Goal: Task Accomplishment & Management: Complete application form

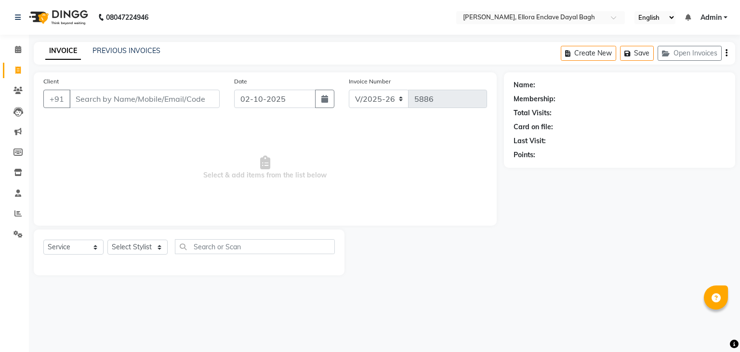
select select "6880"
select select "service"
click at [210, 101] on input "21''" at bounding box center [144, 99] width 150 height 18
click at [199, 97] on input "21''" at bounding box center [144, 99] width 150 height 18
type input "2"
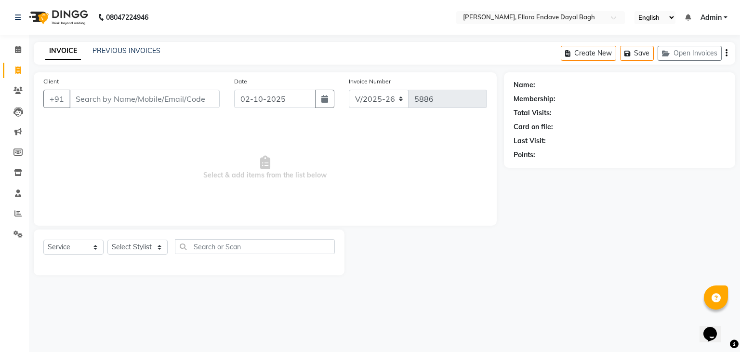
click at [188, 100] on input "Client" at bounding box center [144, 99] width 150 height 18
drag, startPoint x: 188, startPoint y: 100, endPoint x: 206, endPoint y: 96, distance: 17.9
click at [206, 96] on input "Client" at bounding box center [144, 99] width 150 height 18
click at [177, 95] on input "Client" at bounding box center [144, 99] width 150 height 18
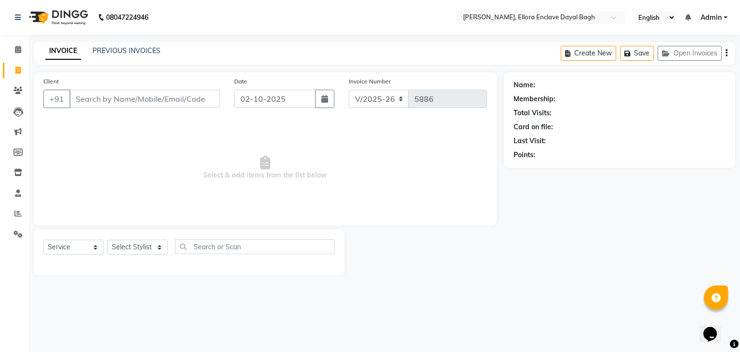
click at [179, 98] on input "Client" at bounding box center [144, 99] width 150 height 18
click at [140, 246] on select "Select Stylist AMAN DANISH SALMANI [PERSON_NAME] kakul KAVITA [PERSON_NAME] [PE…" at bounding box center [137, 246] width 60 height 15
select select "53879"
click at [107, 240] on select "Select Stylist AMAN DANISH SALMANI [PERSON_NAME] kakul KAVITA [PERSON_NAME] [PE…" at bounding box center [137, 246] width 60 height 15
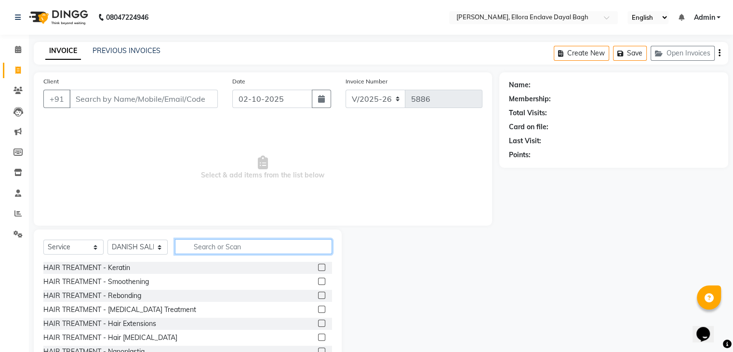
click at [214, 243] on input "text" at bounding box center [253, 246] width 157 height 15
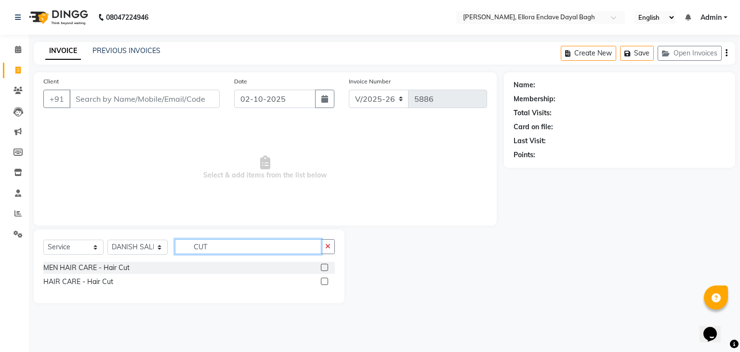
type input "CUT"
click at [326, 267] on label at bounding box center [324, 267] width 7 height 7
click at [326, 267] on input "checkbox" at bounding box center [324, 268] width 6 height 6
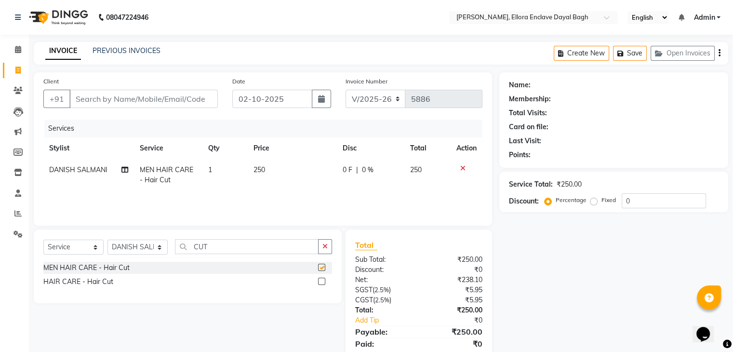
checkbox input "false"
click at [184, 104] on input "Client" at bounding box center [143, 99] width 148 height 18
click at [182, 103] on input "Client" at bounding box center [143, 99] width 148 height 18
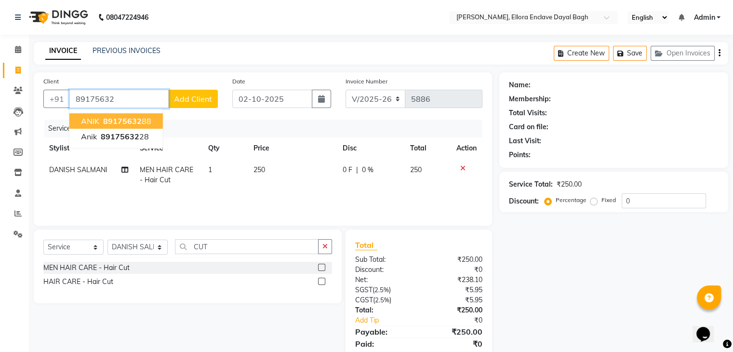
click at [146, 124] on ngb-highlight "89175632 88" at bounding box center [126, 121] width 50 height 10
type input "8917563288"
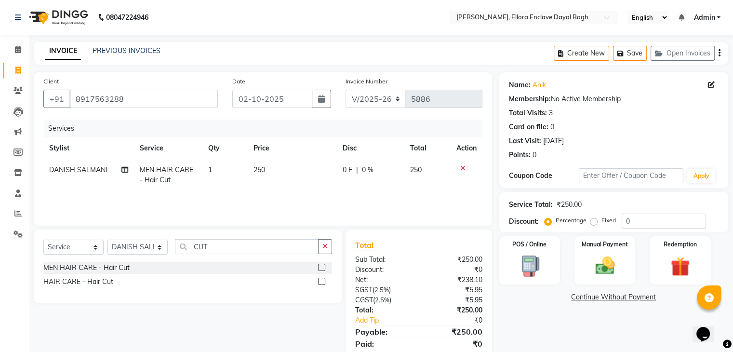
scroll to position [34, 0]
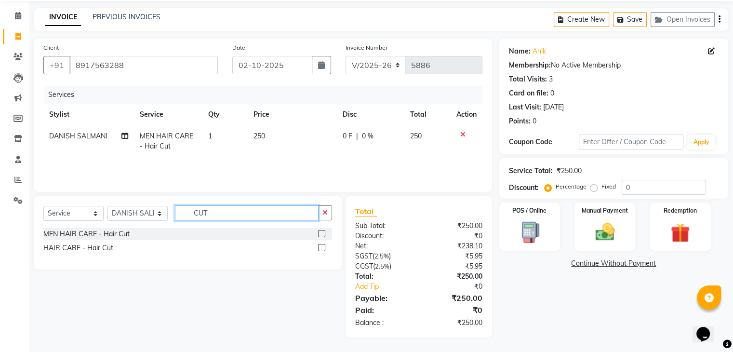
click at [233, 211] on input "CUT" at bounding box center [247, 212] width 144 height 15
type input "C"
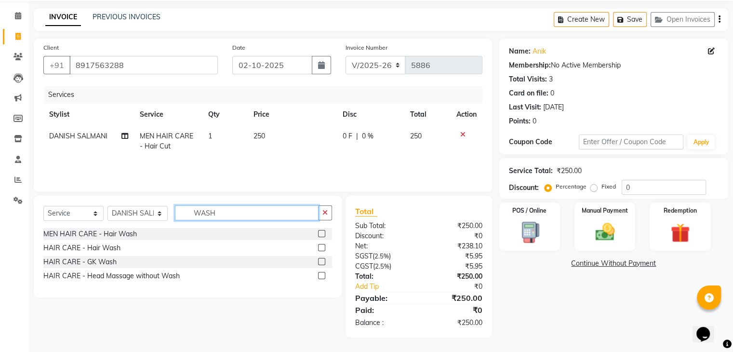
type input "WASH"
click at [321, 234] on label at bounding box center [321, 233] width 7 height 7
click at [321, 234] on input "checkbox" at bounding box center [321, 234] width 6 height 6
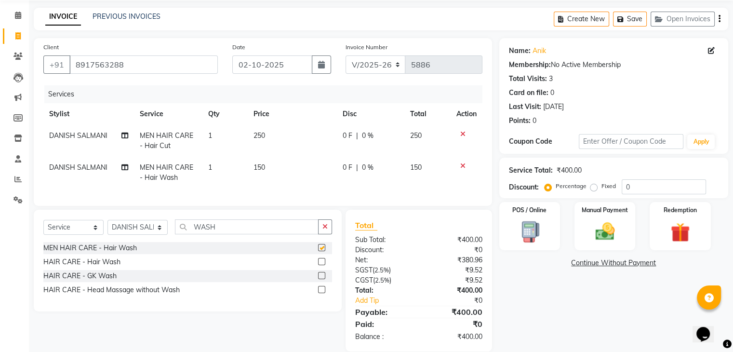
checkbox input "false"
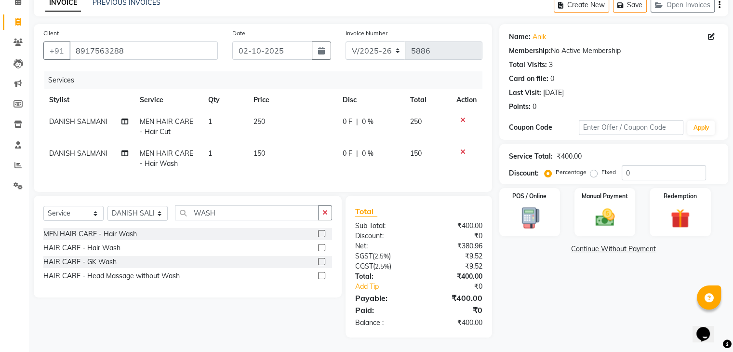
click at [575, 315] on div "Name: Anik Membership: No Active Membership Total Visits: 3 Card on file: 0 Las…" at bounding box center [617, 180] width 236 height 313
click at [589, 206] on img at bounding box center [604, 217] width 32 height 23
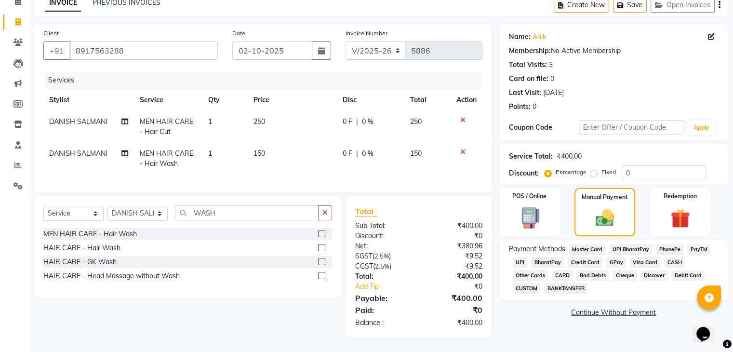
click at [677, 257] on span "CASH" at bounding box center [675, 262] width 21 height 11
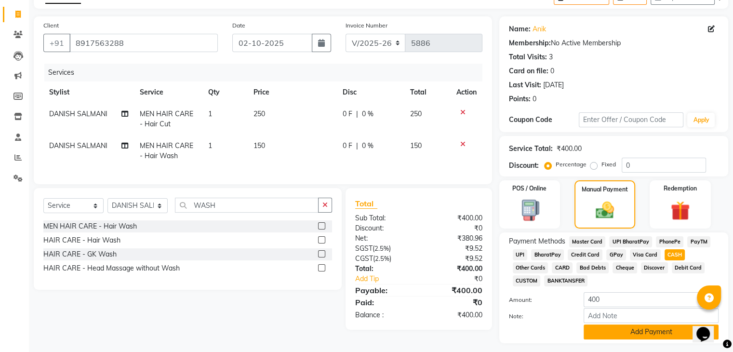
click at [657, 334] on button "Add Payment" at bounding box center [651, 331] width 135 height 15
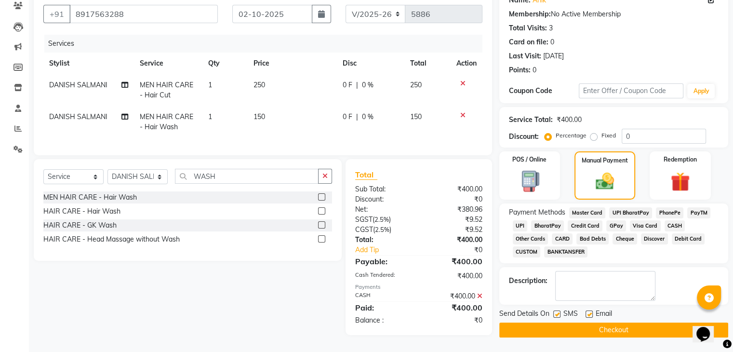
click at [590, 310] on label at bounding box center [588, 313] width 7 height 7
click at [590, 311] on input "checkbox" at bounding box center [588, 314] width 6 height 6
checkbox input "false"
click at [554, 310] on label at bounding box center [556, 313] width 7 height 7
click at [554, 311] on input "checkbox" at bounding box center [556, 314] width 6 height 6
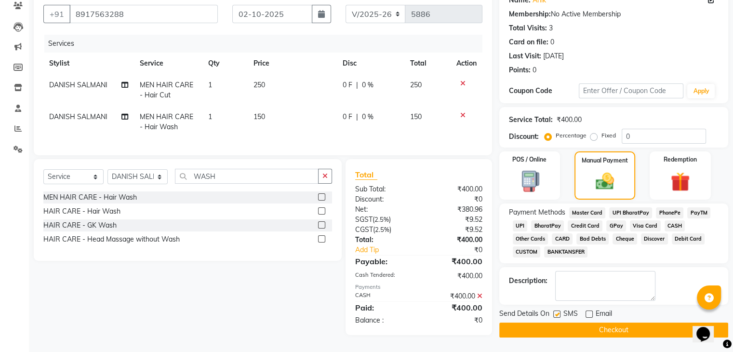
checkbox input "false"
click at [558, 322] on button "Checkout" at bounding box center [613, 329] width 229 height 15
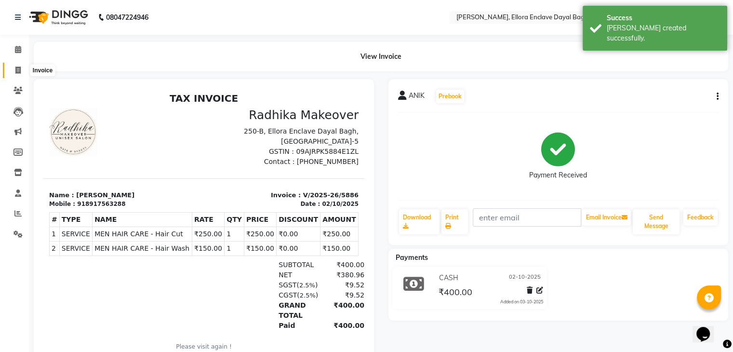
click at [22, 65] on span at bounding box center [18, 70] width 17 height 11
select select "6880"
select select "service"
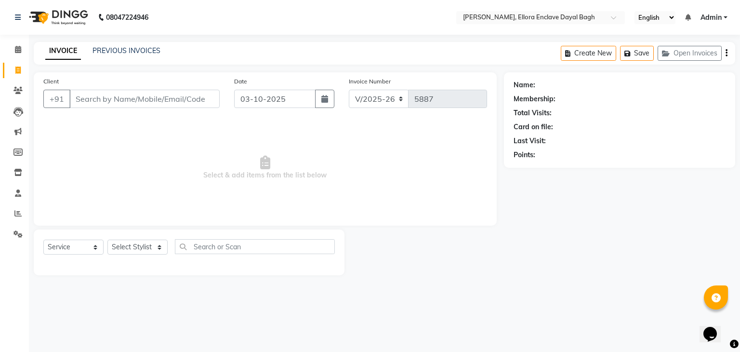
click at [112, 104] on input "Client" at bounding box center [144, 99] width 150 height 18
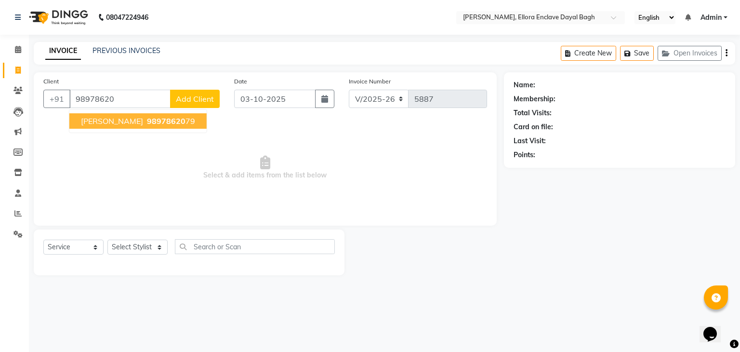
click at [129, 120] on button "[PERSON_NAME] 98978620 79" at bounding box center [137, 120] width 137 height 15
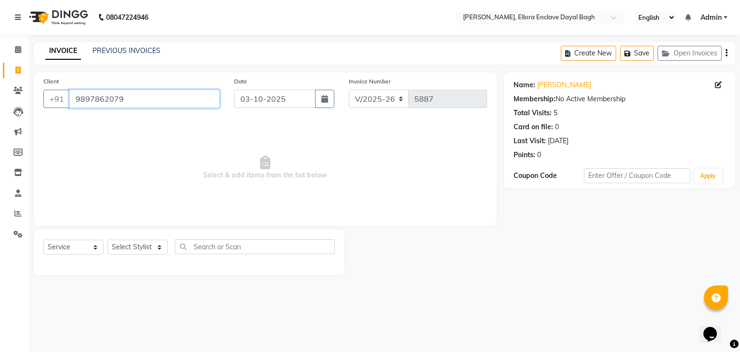
click at [128, 100] on input "9897862079" at bounding box center [144, 99] width 150 height 18
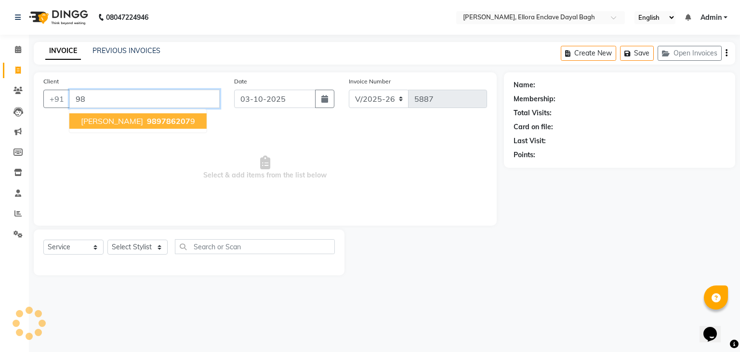
type input "9"
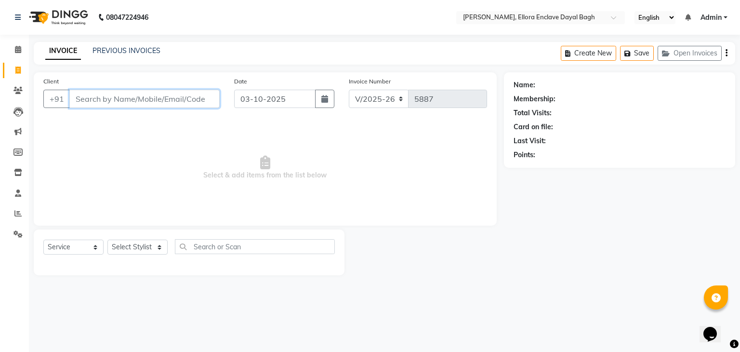
click at [133, 99] on input "Client" at bounding box center [144, 99] width 150 height 18
click at [141, 97] on input "Client" at bounding box center [144, 99] width 150 height 18
click at [145, 98] on input "Client" at bounding box center [144, 99] width 150 height 18
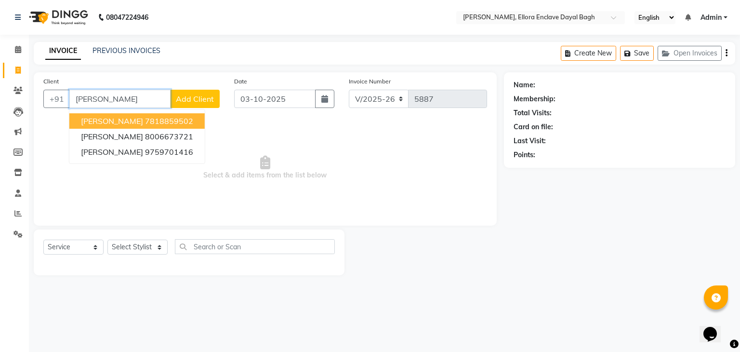
click at [150, 119] on ngb-highlight "7818859502" at bounding box center [169, 121] width 48 height 10
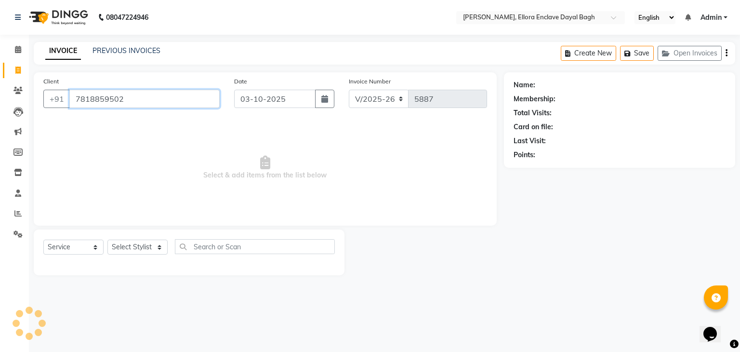
type input "7818859502"
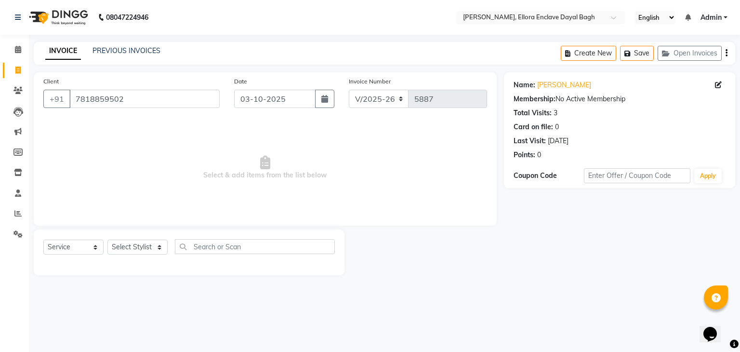
click at [145, 237] on div "Select Service Product Membership Package Voucher Prepaid Gift Card Select Styl…" at bounding box center [189, 252] width 311 height 46
click at [155, 243] on select "Select Stylist AMAN DANISH SALMANI [PERSON_NAME] kakul KAVITA [PERSON_NAME] [PE…" at bounding box center [137, 246] width 60 height 15
select select "53884"
click at [107, 240] on select "Select Stylist AMAN DANISH SALMANI [PERSON_NAME] kakul KAVITA [PERSON_NAME] [PE…" at bounding box center [137, 246] width 60 height 15
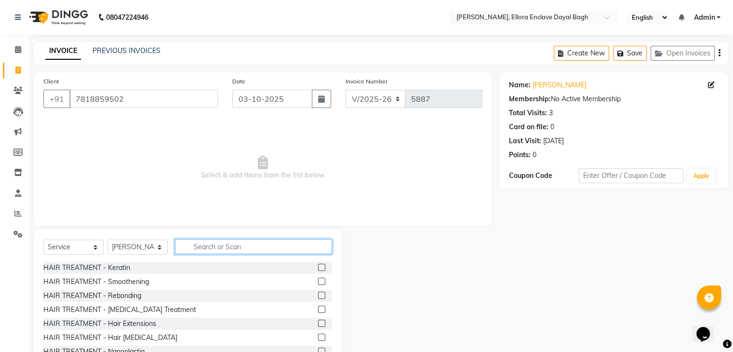
click at [222, 250] on input "text" at bounding box center [253, 246] width 157 height 15
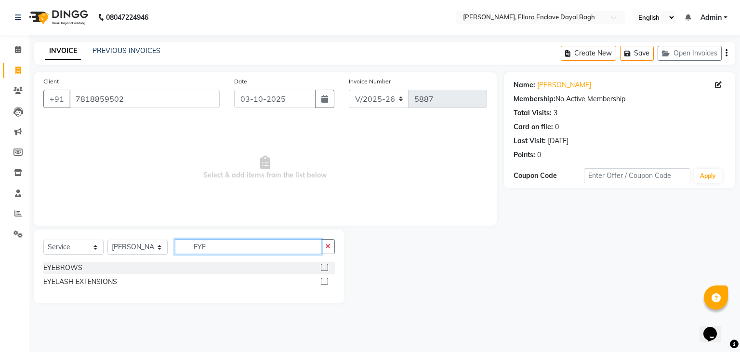
type input "EYE"
click at [325, 264] on label at bounding box center [324, 267] width 7 height 7
click at [325, 265] on input "checkbox" at bounding box center [324, 268] width 6 height 6
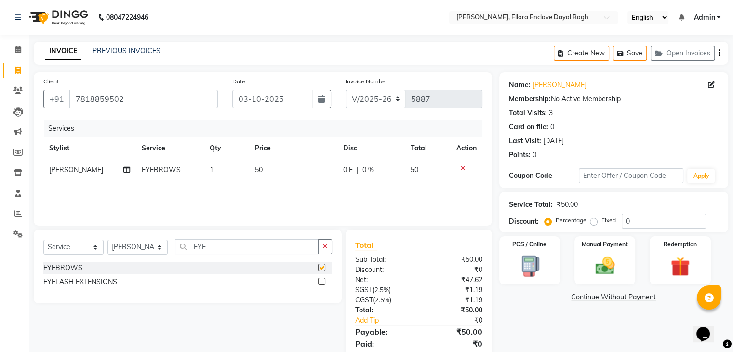
checkbox input "false"
click at [304, 164] on td "50" at bounding box center [293, 170] width 88 height 22
select select "53884"
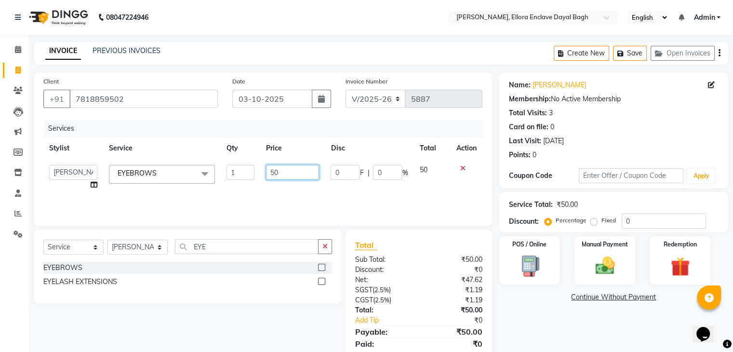
click at [305, 174] on input "50" at bounding box center [292, 172] width 53 height 15
type input "5"
type input "100"
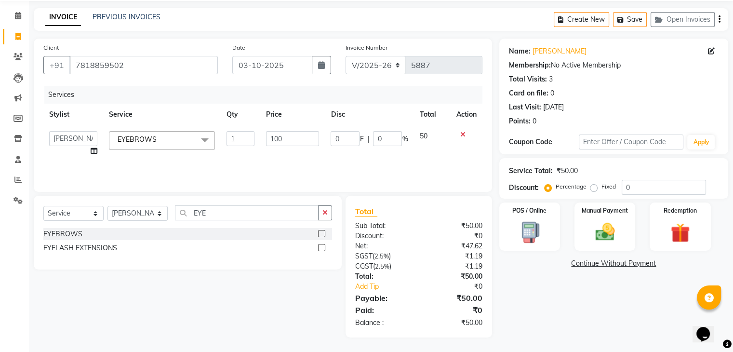
click at [542, 307] on div "Name: [PERSON_NAME] Membership: No Active Membership Total Visits: 3 Card on fi…" at bounding box center [617, 188] width 236 height 299
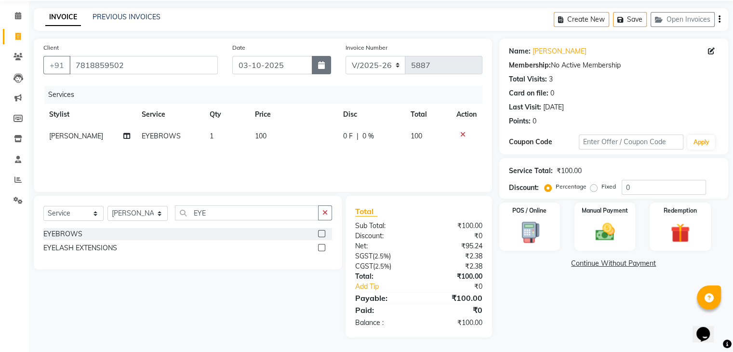
click at [320, 67] on icon "button" at bounding box center [321, 65] width 7 height 8
select select "10"
select select "2025"
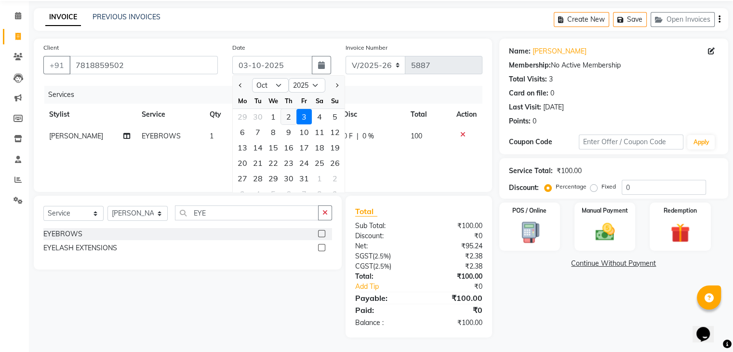
click at [287, 120] on div "2" at bounding box center [288, 116] width 15 height 15
type input "02-10-2025"
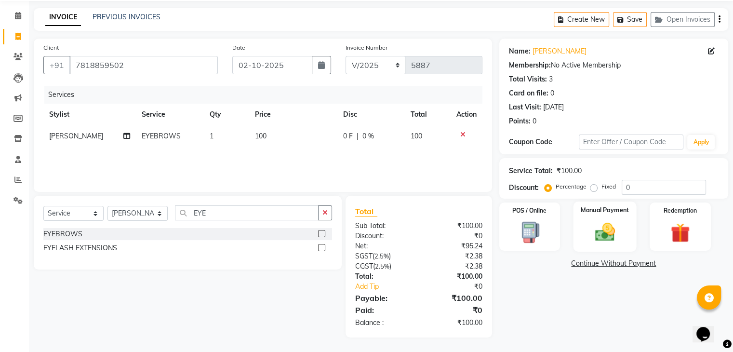
click at [594, 238] on img at bounding box center [604, 232] width 32 height 23
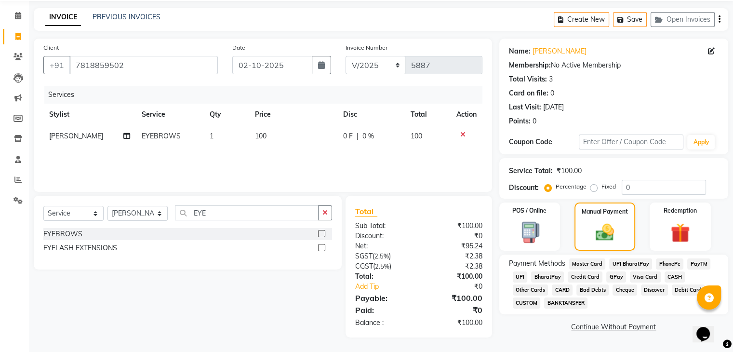
click at [520, 278] on span "UPI" at bounding box center [520, 276] width 15 height 11
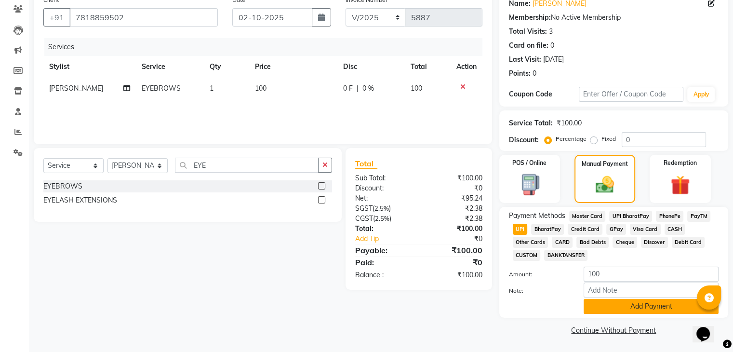
click at [602, 312] on button "Add Payment" at bounding box center [651, 306] width 135 height 15
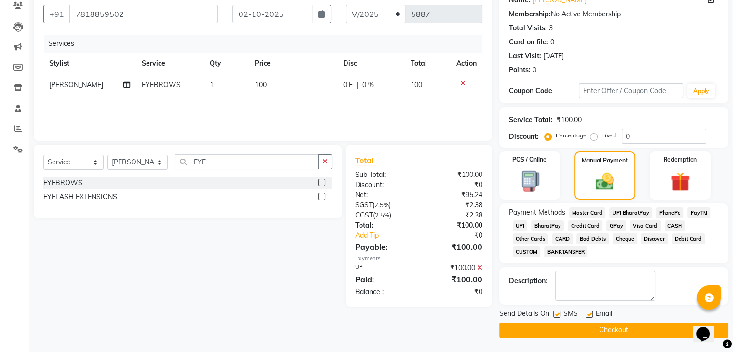
click at [589, 312] on label at bounding box center [588, 313] width 7 height 7
click at [589, 312] on input "checkbox" at bounding box center [588, 314] width 6 height 6
checkbox input "false"
click at [558, 315] on label at bounding box center [556, 313] width 7 height 7
click at [558, 315] on input "checkbox" at bounding box center [556, 314] width 6 height 6
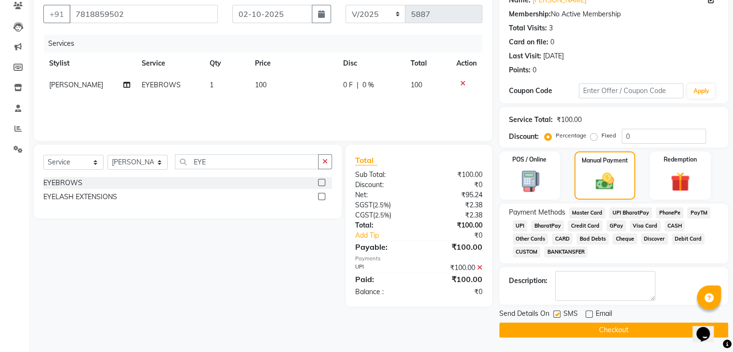
checkbox input "false"
click at [584, 323] on button "Checkout" at bounding box center [613, 329] width 229 height 15
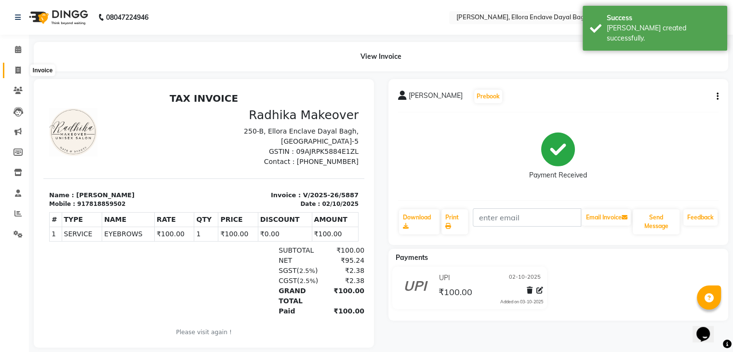
click at [17, 69] on icon at bounding box center [17, 70] width 5 height 7
select select "service"
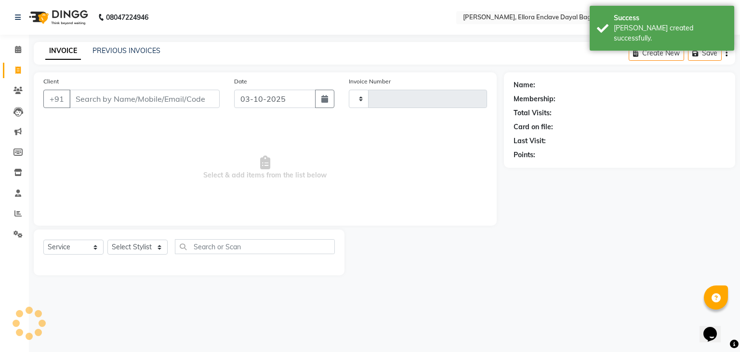
type input "5888"
click at [17, 69] on icon at bounding box center [17, 70] width 5 height 7
select select "service"
type input "5888"
select select "6880"
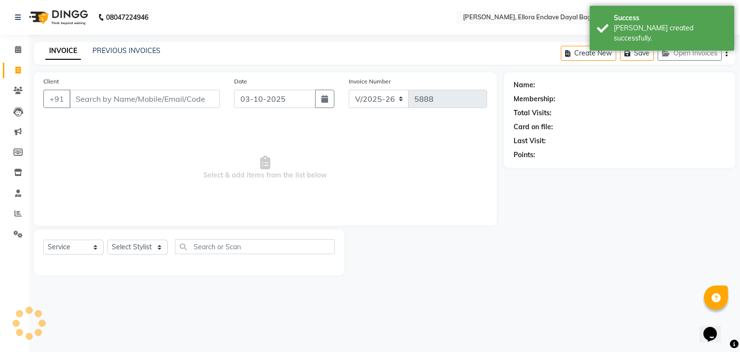
click at [98, 99] on input "Client" at bounding box center [144, 99] width 150 height 18
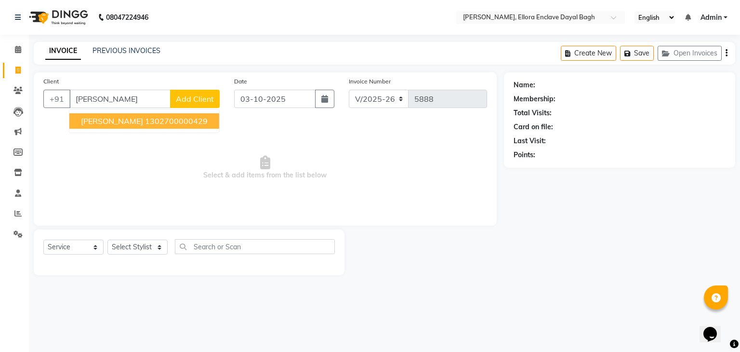
click at [101, 124] on span "[PERSON_NAME]" at bounding box center [112, 121] width 62 height 10
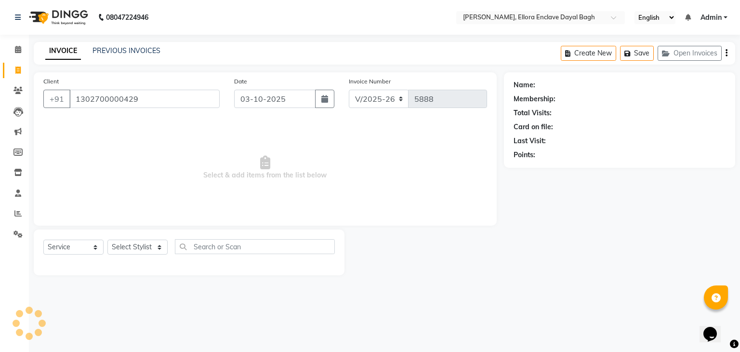
type input "1302700000429"
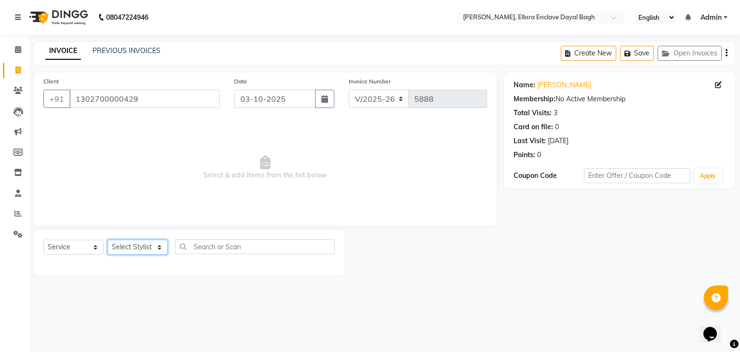
click at [125, 250] on select "Select Stylist AMAN DANISH SALMANI [PERSON_NAME] kakul KAVITA [PERSON_NAME] [PE…" at bounding box center [137, 246] width 60 height 15
select select "53884"
click at [107, 240] on select "Select Stylist AMAN DANISH SALMANI [PERSON_NAME] kakul KAVITA [PERSON_NAME] [PE…" at bounding box center [137, 246] width 60 height 15
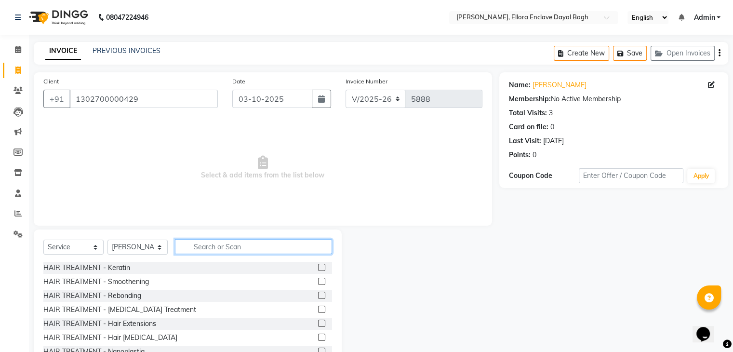
click at [214, 251] on input "text" at bounding box center [253, 246] width 157 height 15
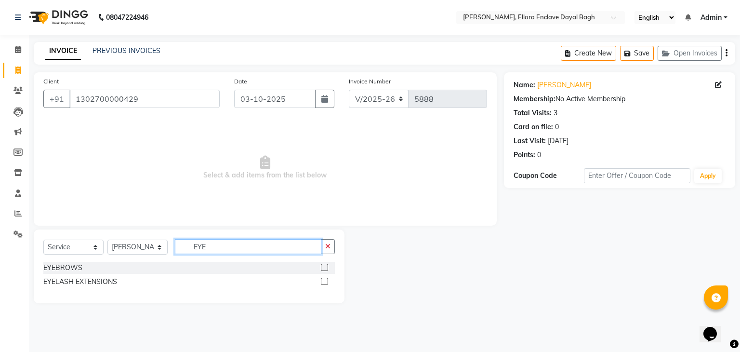
type input "EYE"
click at [324, 268] on label at bounding box center [324, 267] width 7 height 7
click at [324, 268] on input "checkbox" at bounding box center [324, 268] width 6 height 6
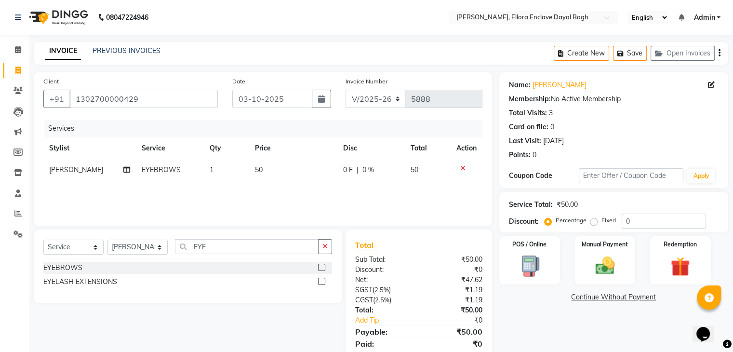
click at [322, 267] on label at bounding box center [321, 267] width 7 height 7
click at [322, 267] on input "checkbox" at bounding box center [321, 268] width 6 height 6
checkbox input "false"
click at [288, 193] on td "50" at bounding box center [293, 192] width 88 height 22
select select "53884"
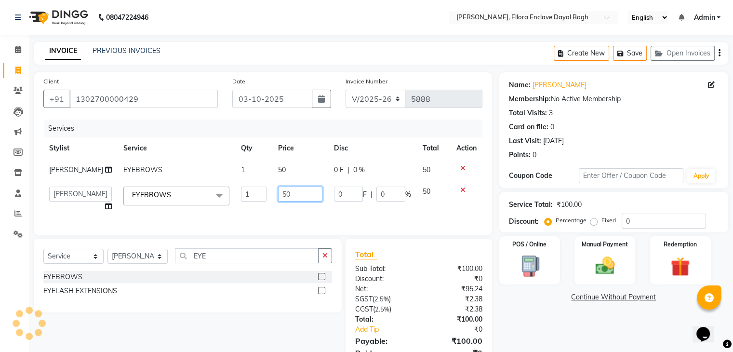
click at [298, 201] on input "50" at bounding box center [300, 193] width 44 height 15
type input "5"
type input "70"
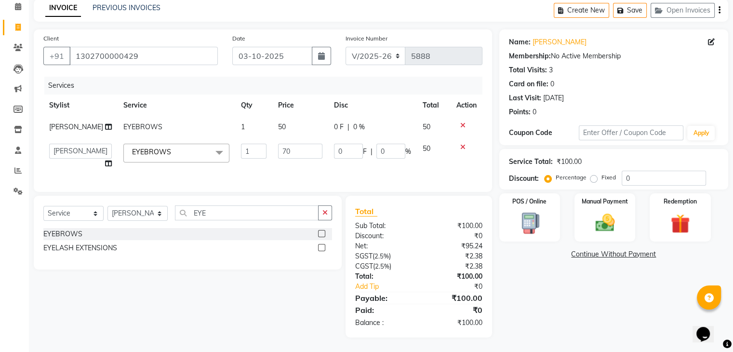
scroll to position [36, 0]
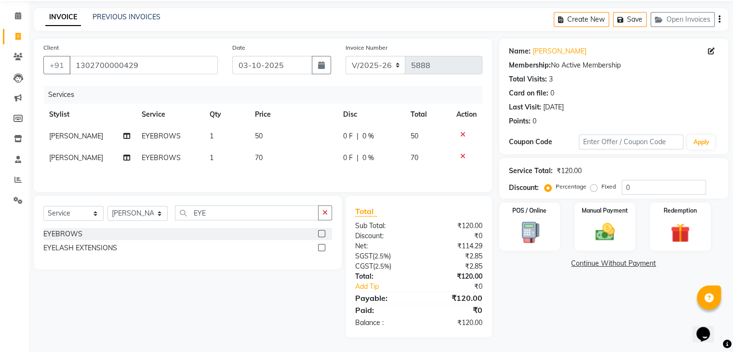
click at [520, 314] on div "Name: [PERSON_NAME] Membership: No Active Membership Total Visits: 3 Card on fi…" at bounding box center [617, 188] width 236 height 299
click at [622, 233] on div "Manual Payment" at bounding box center [604, 226] width 63 height 50
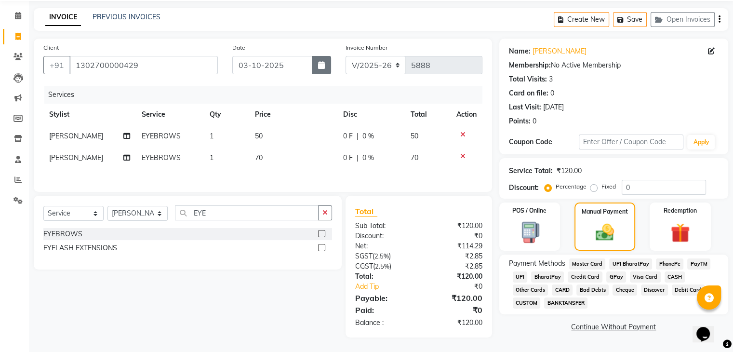
click at [319, 68] on button "button" at bounding box center [321, 65] width 19 height 18
select select "10"
select select "2025"
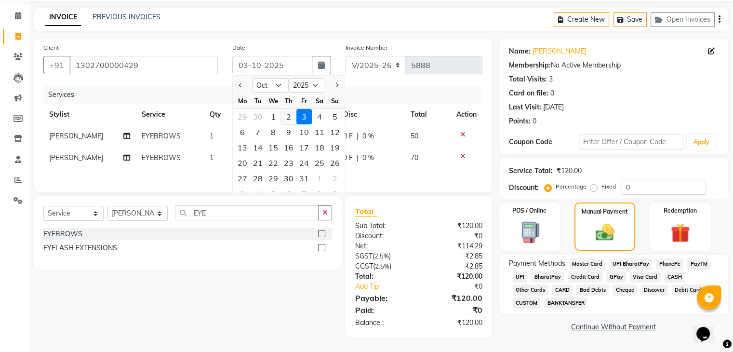
click at [289, 114] on div "2" at bounding box center [288, 116] width 15 height 15
type input "02-10-2025"
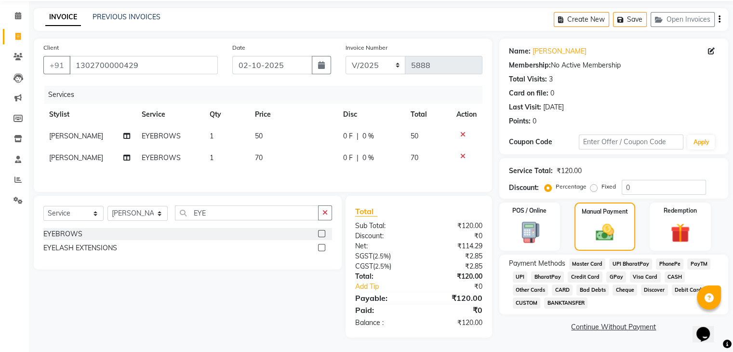
click at [674, 276] on span "CASH" at bounding box center [675, 276] width 21 height 11
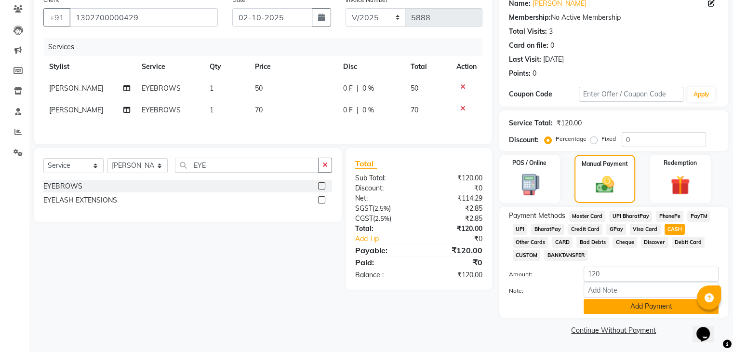
click at [653, 301] on button "Add Payment" at bounding box center [651, 306] width 135 height 15
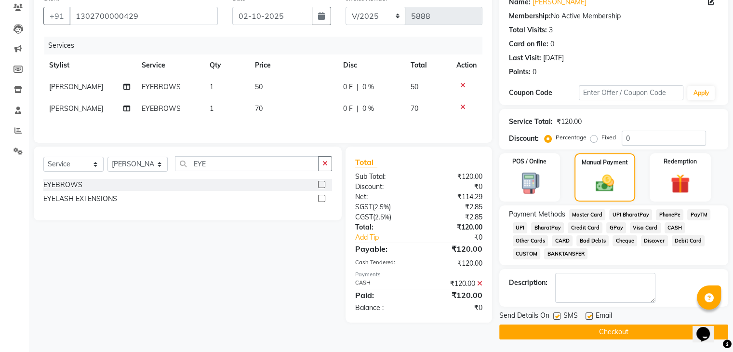
scroll to position [86, 0]
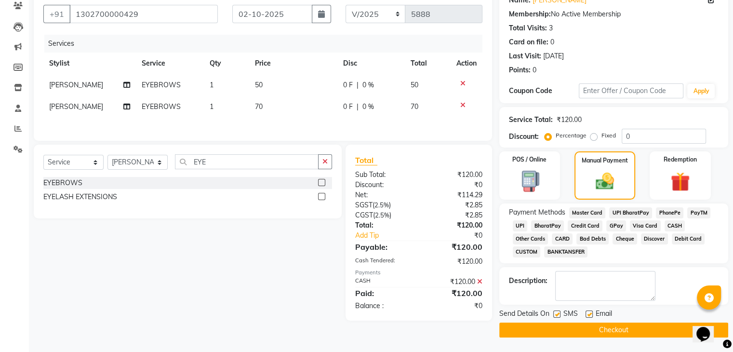
click at [588, 311] on label at bounding box center [588, 313] width 7 height 7
click at [588, 311] on input "checkbox" at bounding box center [588, 314] width 6 height 6
checkbox input "false"
click at [557, 312] on label at bounding box center [556, 313] width 7 height 7
click at [557, 312] on input "checkbox" at bounding box center [556, 314] width 6 height 6
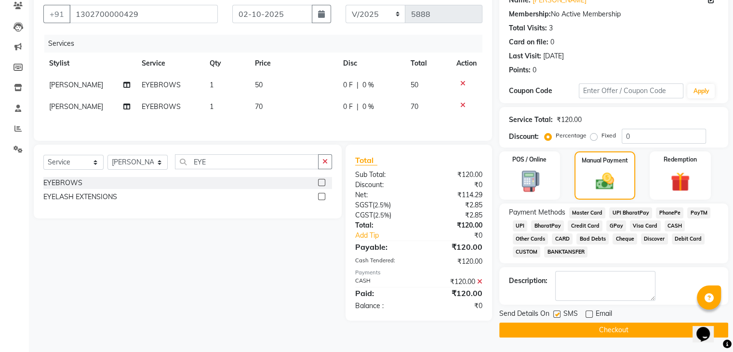
checkbox input "false"
click at [564, 325] on button "Checkout" at bounding box center [613, 329] width 229 height 15
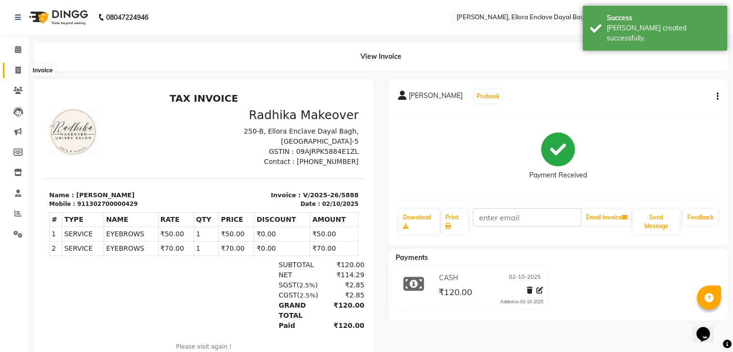
click at [15, 70] on icon at bounding box center [17, 70] width 5 height 7
select select "service"
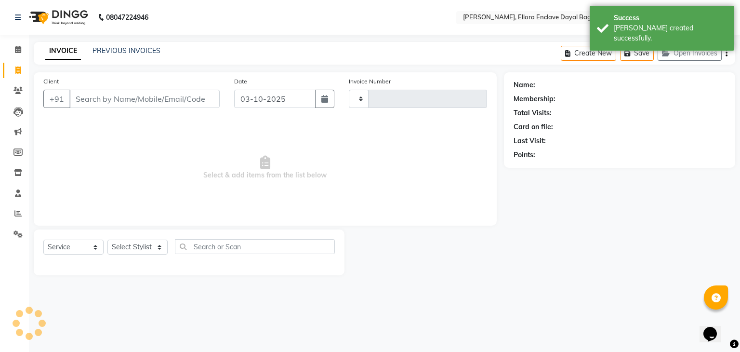
type input "5889"
select select "6880"
click at [109, 97] on input "Client" at bounding box center [144, 99] width 150 height 18
click at [114, 97] on input "Client" at bounding box center [144, 99] width 150 height 18
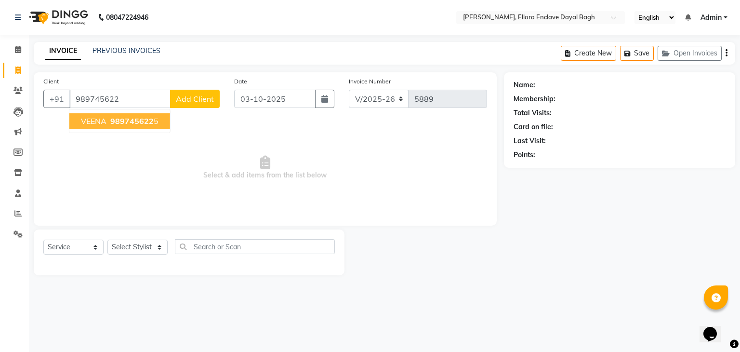
click at [122, 118] on span "989745622" at bounding box center [131, 121] width 43 height 10
type input "9897456225"
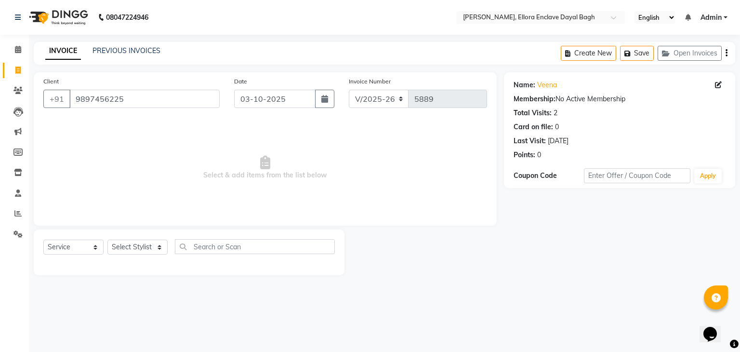
click at [156, 236] on div "Select Service Product Membership Package Voucher Prepaid Gift Card Select Styl…" at bounding box center [189, 252] width 311 height 46
click at [155, 243] on select "Select Stylist AMAN DANISH SALMANI [PERSON_NAME] kakul KAVITA [PERSON_NAME] [PE…" at bounding box center [137, 246] width 60 height 15
select select "53885"
click at [107, 240] on select "Select Stylist AMAN DANISH SALMANI [PERSON_NAME] kakul KAVITA [PERSON_NAME] [PE…" at bounding box center [137, 246] width 60 height 15
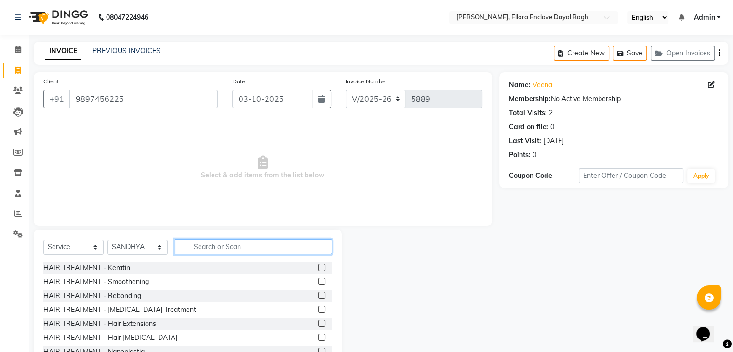
click at [193, 252] on input "text" at bounding box center [253, 246] width 157 height 15
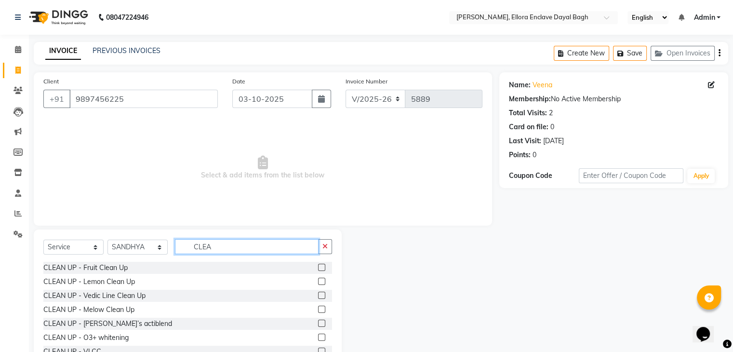
click at [258, 249] on input "CLEA" at bounding box center [247, 246] width 144 height 15
click at [220, 242] on input "CLEA" at bounding box center [247, 246] width 144 height 15
click at [220, 247] on input "CLEA" at bounding box center [247, 246] width 144 height 15
type input "CLEA"
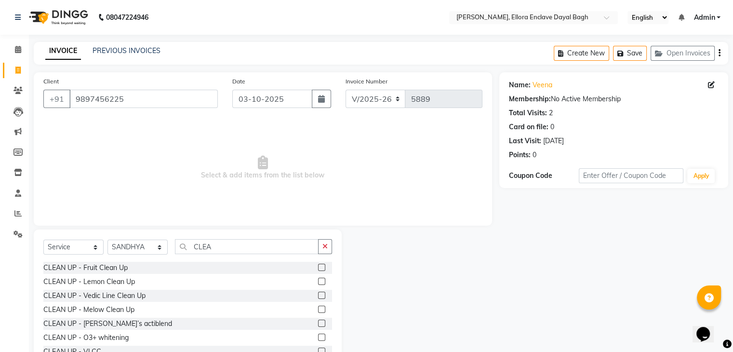
click at [318, 296] on label at bounding box center [321, 295] width 7 height 7
click at [318, 296] on input "checkbox" at bounding box center [321, 296] width 6 height 6
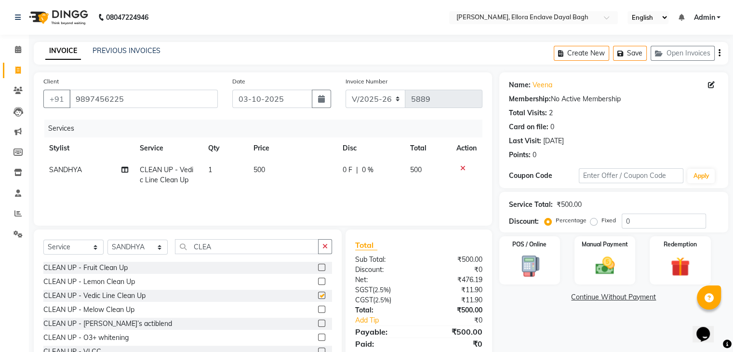
checkbox input "false"
click at [218, 251] on input "CLEA" at bounding box center [247, 246] width 144 height 15
type input "C"
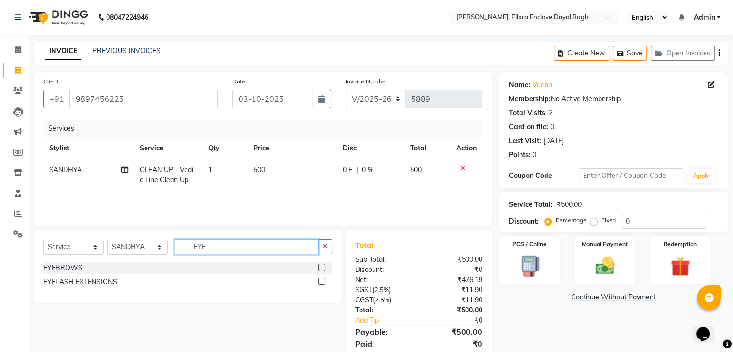
type input "EYE"
click at [322, 265] on label at bounding box center [321, 267] width 7 height 7
click at [322, 265] on input "checkbox" at bounding box center [321, 268] width 6 height 6
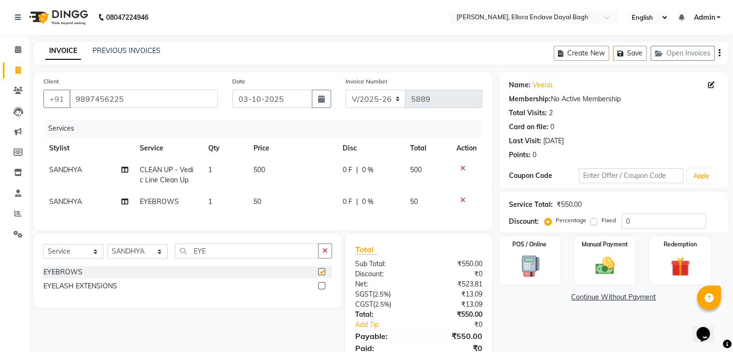
checkbox input "false"
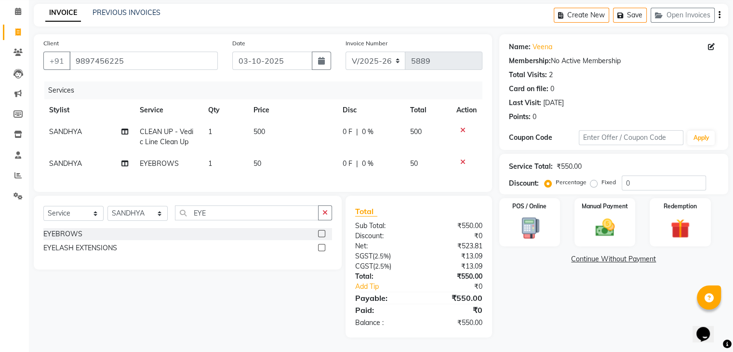
click at [586, 328] on div "Name: Veena Membership: No Active Membership Total Visits: 2 Card on file: 0 La…" at bounding box center [617, 185] width 236 height 303
click at [601, 216] on img at bounding box center [604, 227] width 32 height 23
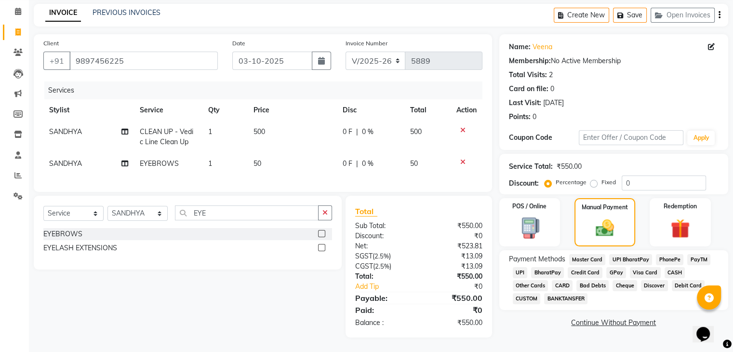
click at [675, 267] on span "CASH" at bounding box center [675, 272] width 21 height 11
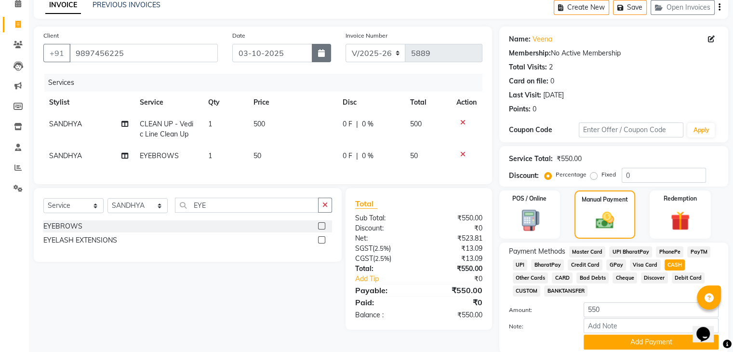
click at [323, 53] on icon "button" at bounding box center [321, 53] width 7 height 8
select select "10"
select select "2025"
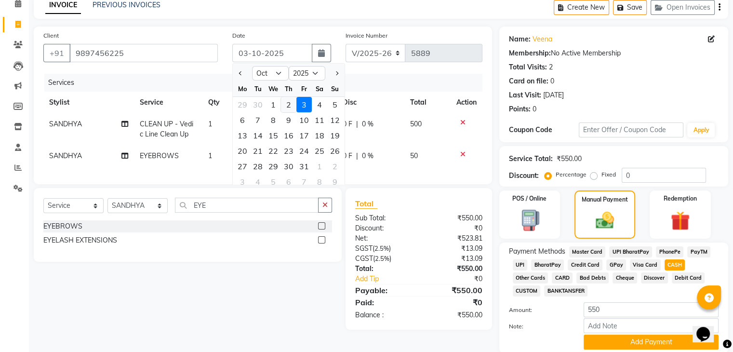
click at [285, 107] on div "2" at bounding box center [288, 104] width 15 height 15
type input "02-10-2025"
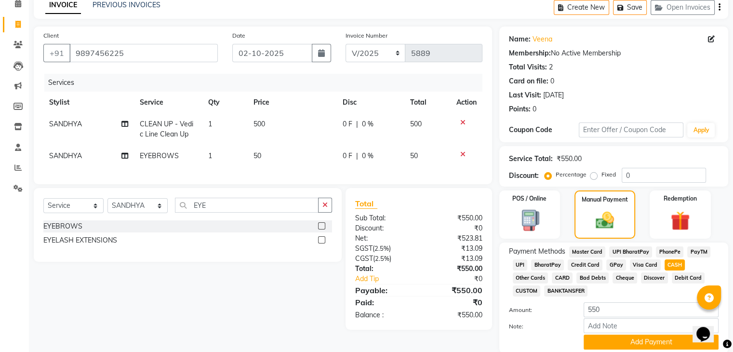
scroll to position [83, 0]
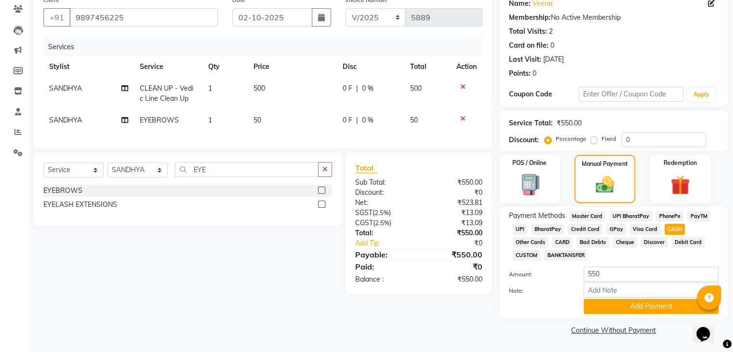
drag, startPoint x: 490, startPoint y: 307, endPoint x: 488, endPoint y: 330, distance: 22.7
click at [490, 307] on div "Client [PHONE_NUMBER] Date [DATE] Invoice Number V/2025 V/[PHONE_NUMBER] Servic…" at bounding box center [263, 164] width 473 height 346
click at [629, 309] on button "Add Payment" at bounding box center [651, 306] width 135 height 15
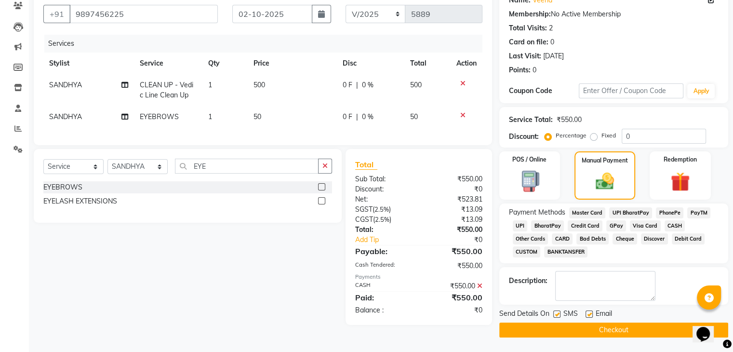
click at [588, 312] on label at bounding box center [588, 313] width 7 height 7
click at [588, 312] on input "checkbox" at bounding box center [588, 314] width 6 height 6
checkbox input "false"
click at [556, 314] on label at bounding box center [556, 313] width 7 height 7
click at [556, 314] on input "checkbox" at bounding box center [556, 314] width 6 height 6
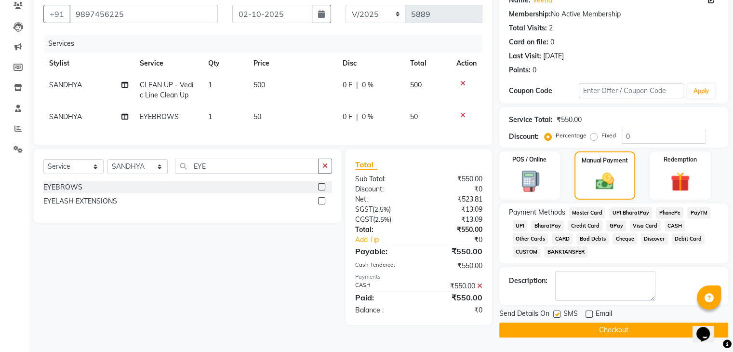
checkbox input "false"
click at [558, 328] on button "Checkout" at bounding box center [613, 329] width 229 height 15
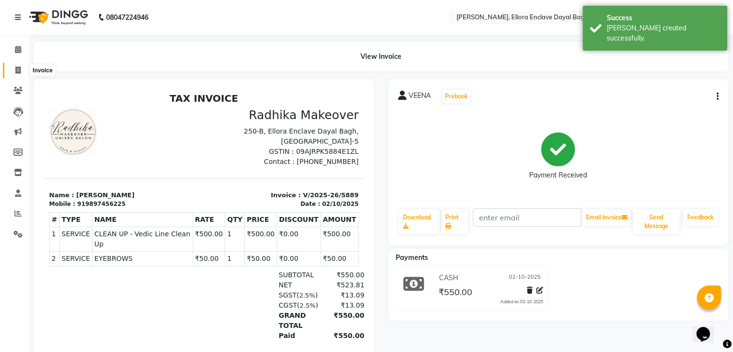
click at [17, 68] on icon at bounding box center [17, 70] width 5 height 7
select select "6880"
select select "service"
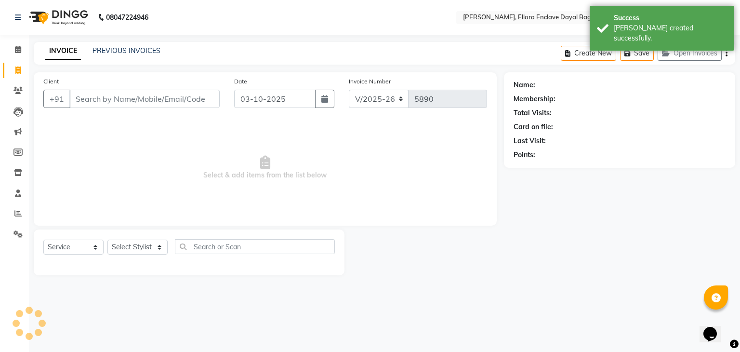
click at [90, 103] on input "Client" at bounding box center [144, 99] width 150 height 18
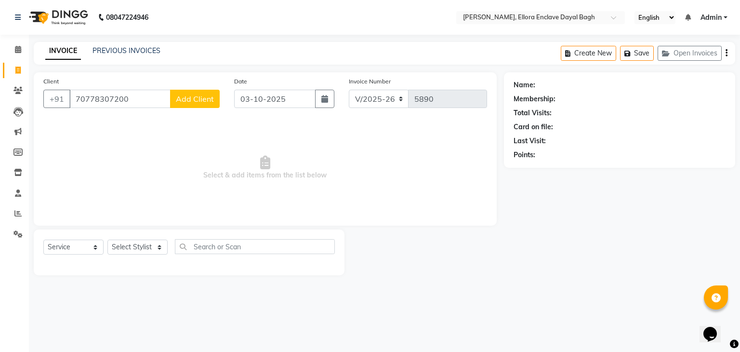
type input "70778307200"
click at [190, 103] on span "Add Client" at bounding box center [195, 99] width 38 height 10
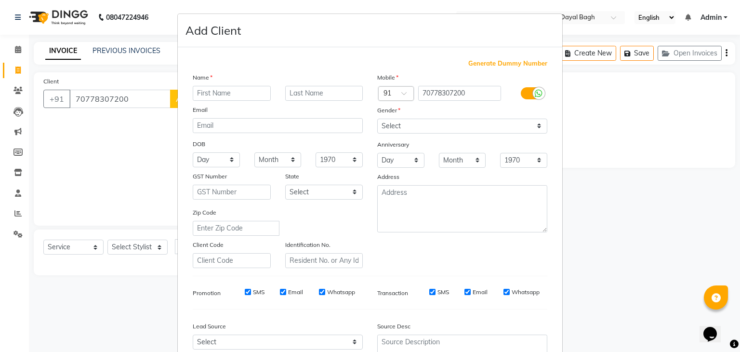
click at [224, 99] on input "text" at bounding box center [232, 93] width 78 height 15
type input "NUTAN"
click at [460, 124] on select "Select [DEMOGRAPHIC_DATA] [DEMOGRAPHIC_DATA] Other Prefer Not To Say" at bounding box center [462, 126] width 170 height 15
select select "[DEMOGRAPHIC_DATA]"
click at [377, 119] on select "Select [DEMOGRAPHIC_DATA] [DEMOGRAPHIC_DATA] Other Prefer Not To Say" at bounding box center [462, 126] width 170 height 15
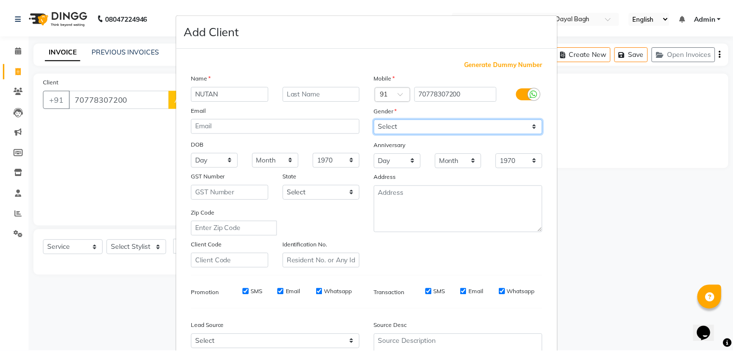
scroll to position [98, 0]
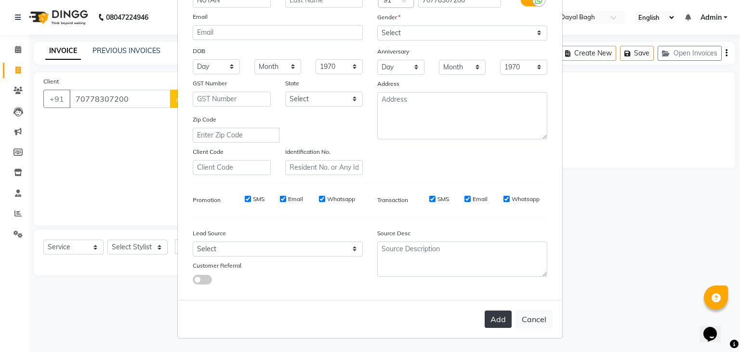
click at [489, 320] on button "Add" at bounding box center [498, 318] width 27 height 17
select select
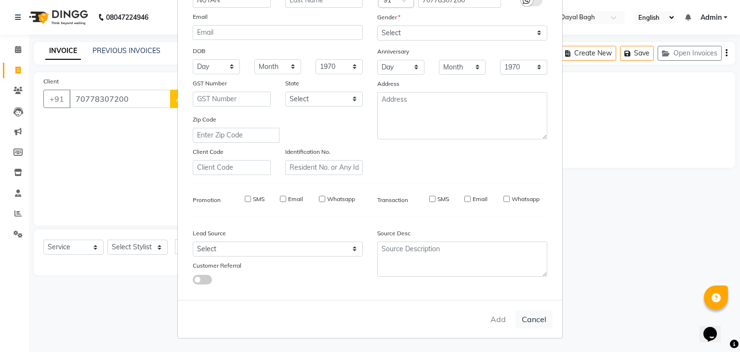
select select
checkbox input "false"
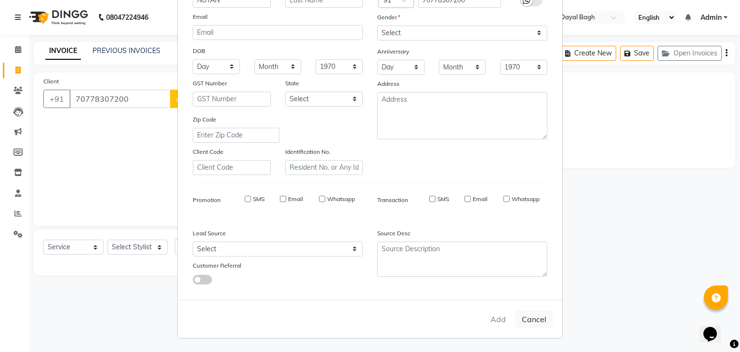
checkbox input "false"
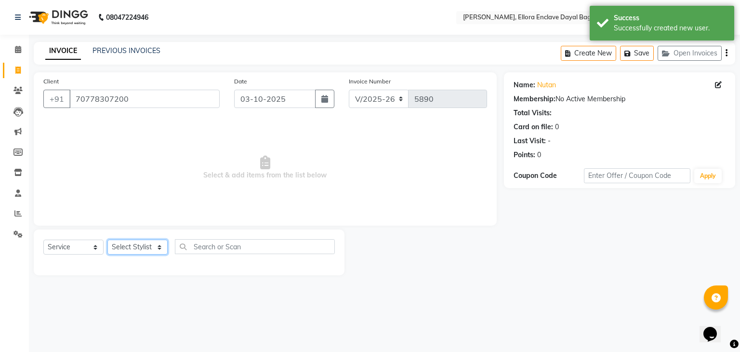
click at [145, 250] on select "Select Stylist AMAN DANISH SALMANI [PERSON_NAME] kakul KAVITA [PERSON_NAME] [PE…" at bounding box center [137, 246] width 60 height 15
select select "53886"
click at [107, 240] on select "Select Stylist AMAN DANISH SALMANI [PERSON_NAME] kakul KAVITA [PERSON_NAME] [PE…" at bounding box center [137, 246] width 60 height 15
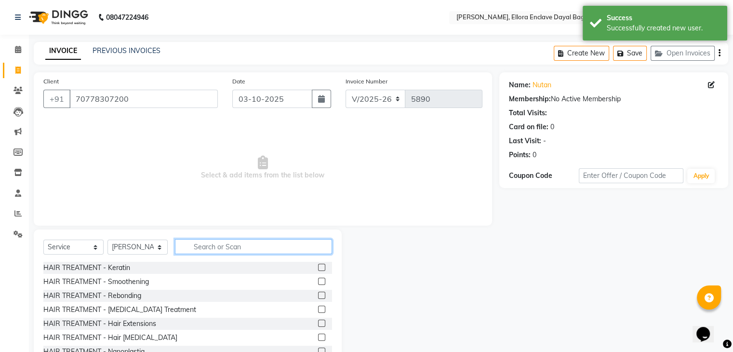
click at [238, 242] on input "text" at bounding box center [253, 246] width 157 height 15
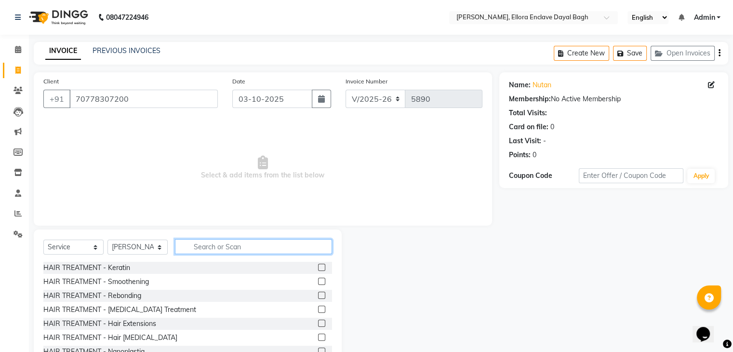
click at [245, 244] on input "text" at bounding box center [253, 246] width 157 height 15
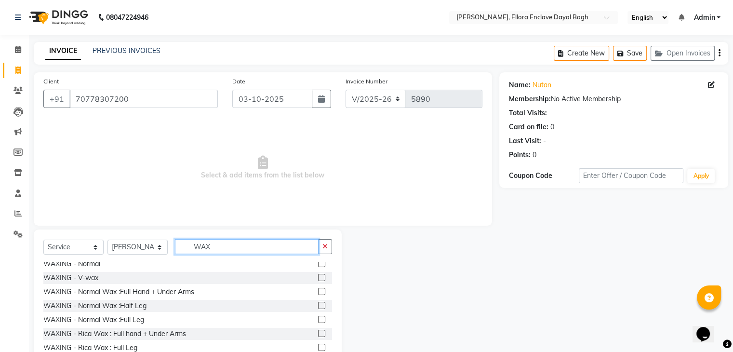
scroll to position [138, 0]
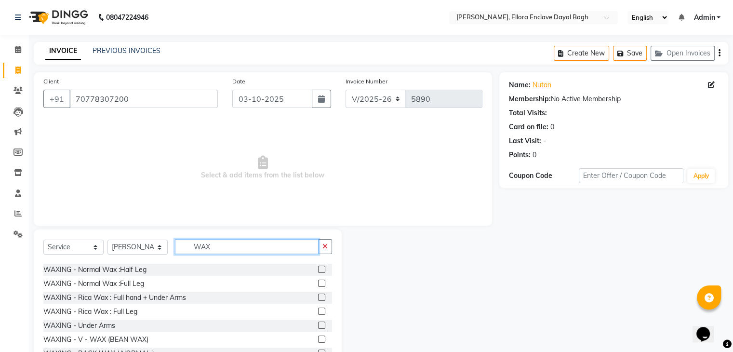
type input "WAX"
click at [318, 309] on label at bounding box center [321, 310] width 7 height 7
click at [318, 309] on input "checkbox" at bounding box center [321, 311] width 6 height 6
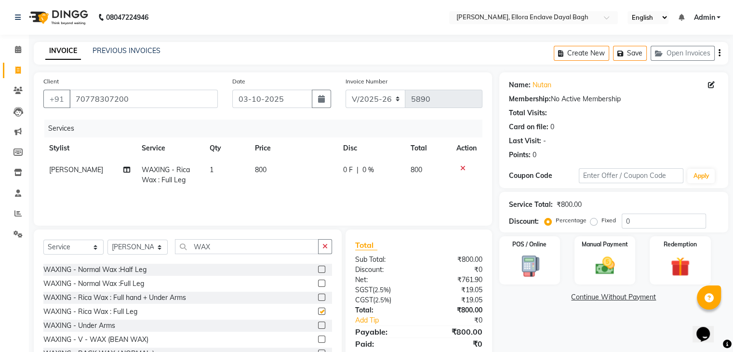
checkbox input "false"
click at [246, 253] on input "WAX" at bounding box center [247, 246] width 144 height 15
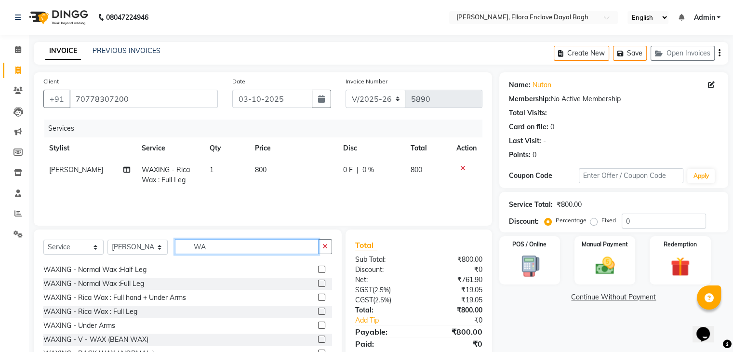
type input "W"
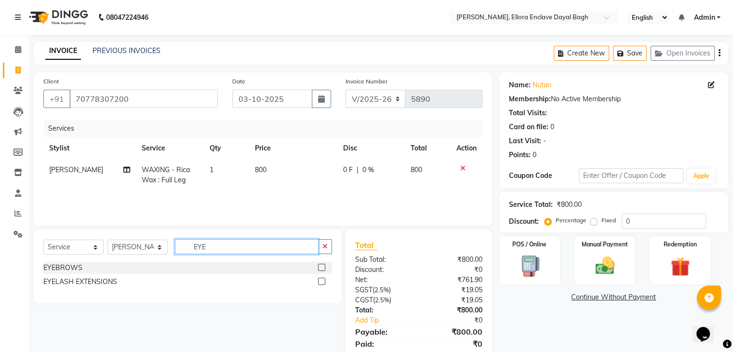
type input "EYE"
click at [319, 264] on label at bounding box center [321, 267] width 7 height 7
click at [319, 265] on input "checkbox" at bounding box center [321, 268] width 6 height 6
checkbox input "true"
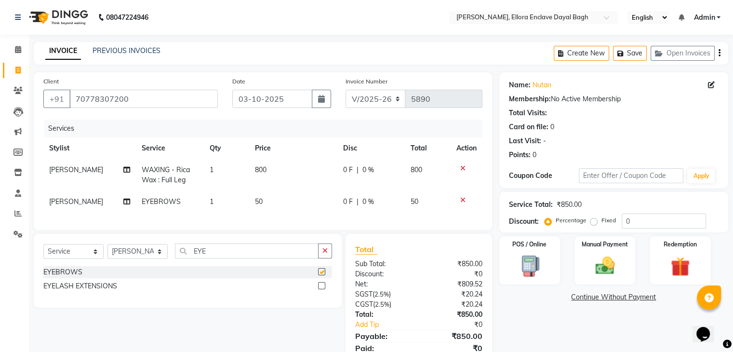
click at [319, 258] on button "button" at bounding box center [325, 250] width 14 height 15
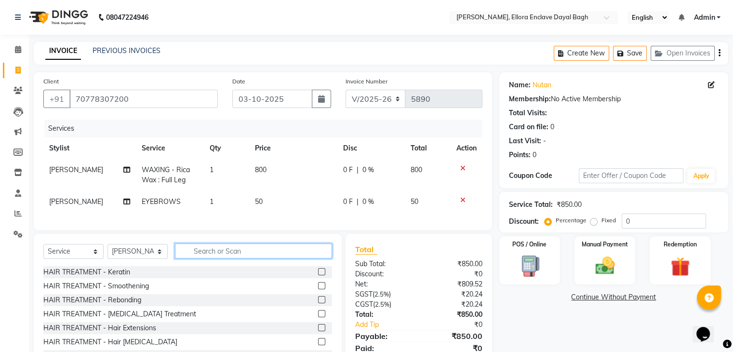
scroll to position [46, 0]
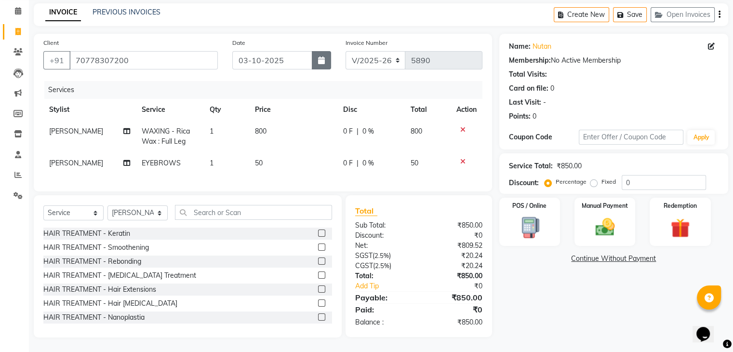
click at [330, 57] on button "button" at bounding box center [321, 60] width 19 height 18
select select "10"
select select "2025"
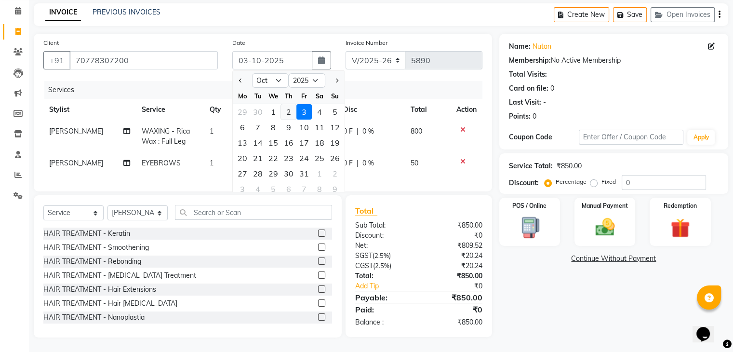
click at [289, 105] on div "2" at bounding box center [288, 111] width 15 height 15
type input "02-10-2025"
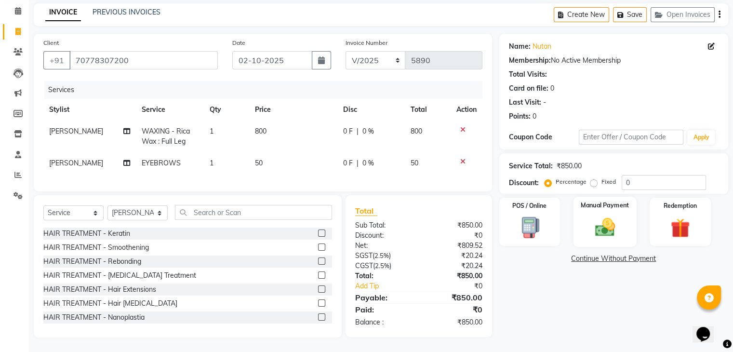
click at [599, 200] on label "Manual Payment" at bounding box center [605, 204] width 48 height 9
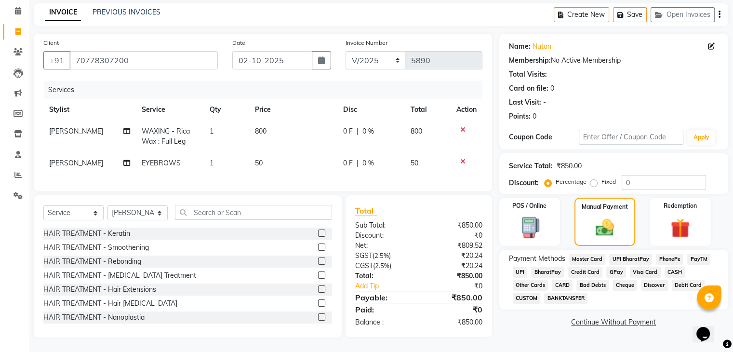
click at [665, 266] on span "CASH" at bounding box center [675, 271] width 21 height 11
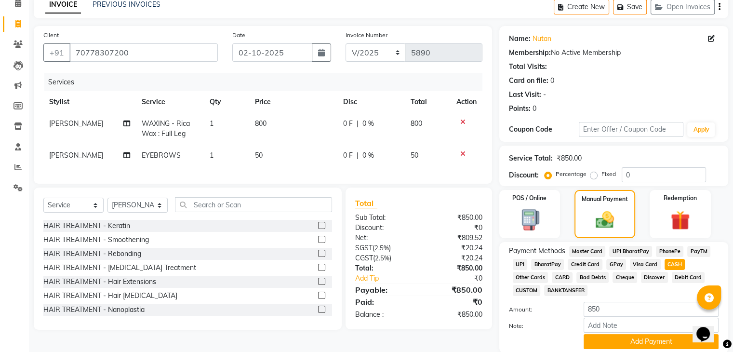
scroll to position [83, 0]
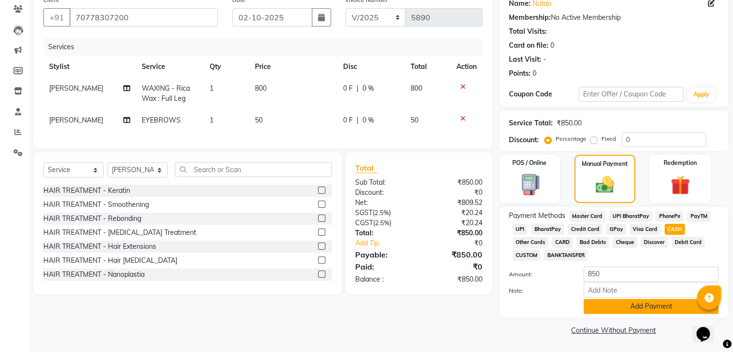
click at [641, 303] on button "Add Payment" at bounding box center [651, 306] width 135 height 15
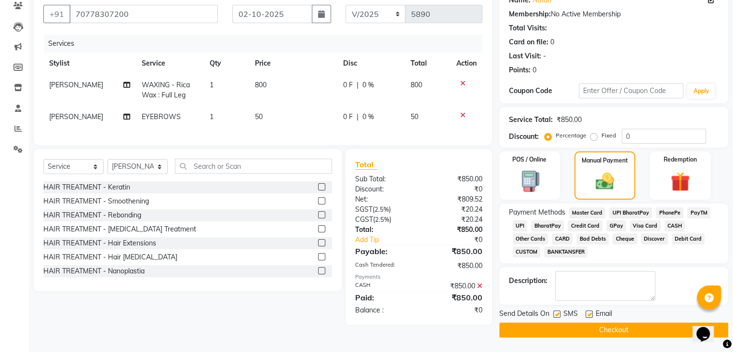
scroll to position [85, 0]
click at [591, 315] on label at bounding box center [588, 313] width 7 height 7
click at [591, 315] on input "checkbox" at bounding box center [588, 314] width 6 height 6
checkbox input "false"
click at [555, 313] on label at bounding box center [556, 313] width 7 height 7
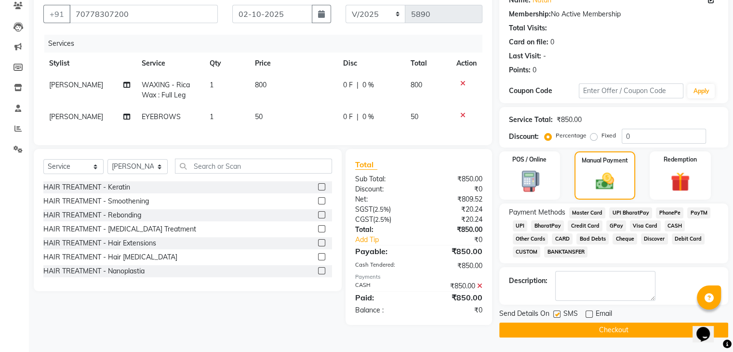
click at [555, 313] on input "checkbox" at bounding box center [556, 314] width 6 height 6
checkbox input "false"
click at [562, 330] on button "Checkout" at bounding box center [613, 329] width 229 height 15
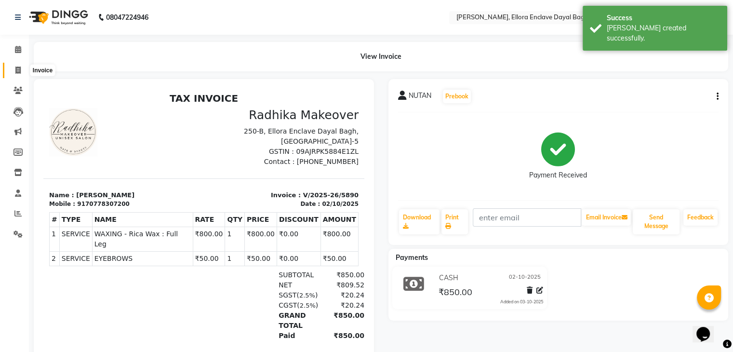
click at [17, 71] on icon at bounding box center [17, 70] width 5 height 7
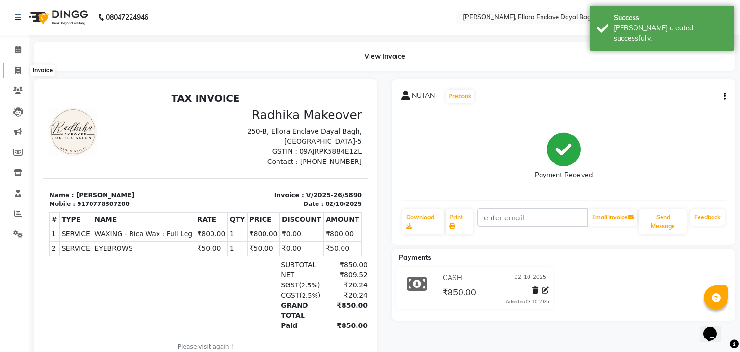
select select "6880"
select select "service"
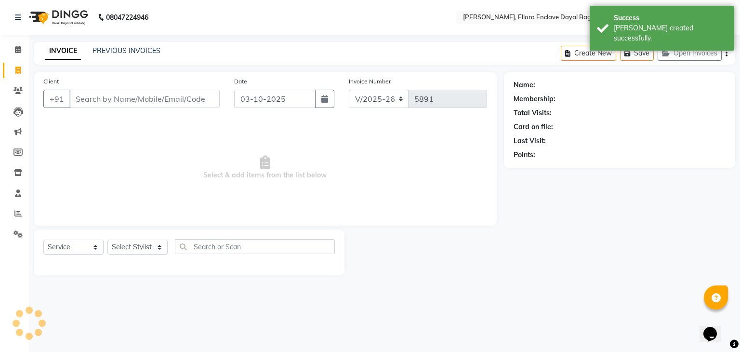
click at [116, 98] on input "Client" at bounding box center [144, 99] width 150 height 18
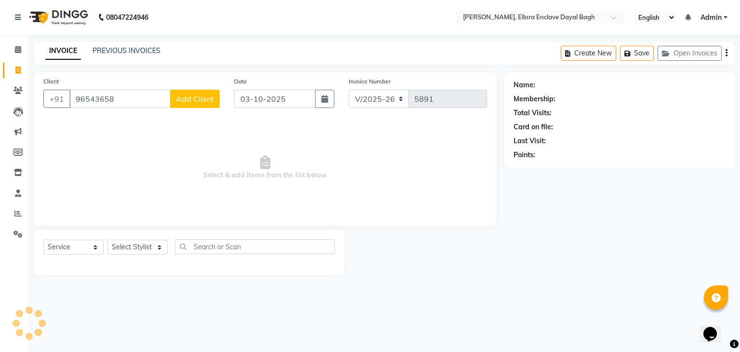
type input "965436588"
